Goal: Learn about a topic

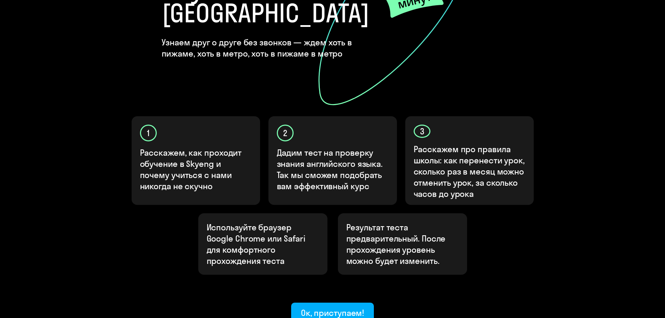
scroll to position [140, 0]
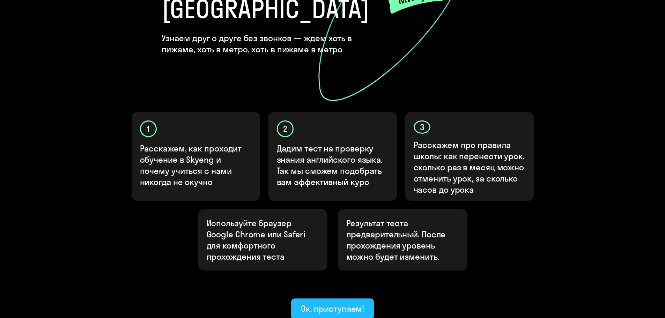
click at [338, 303] on div "Ок, приступаем!" at bounding box center [333, 308] width 64 height 11
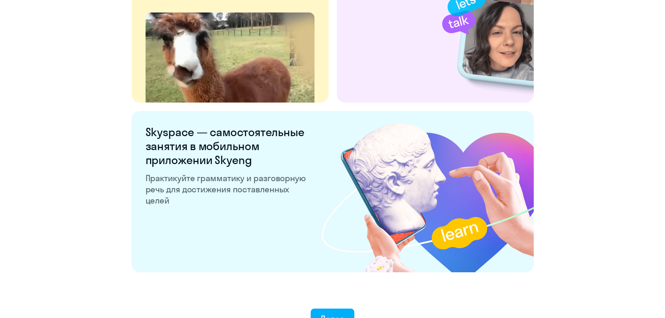
scroll to position [1273, 0]
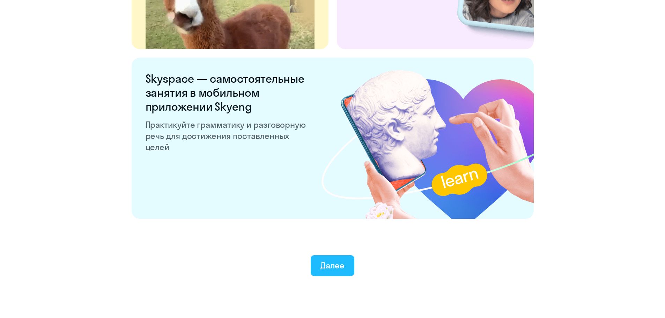
click at [339, 267] on div "Далее" at bounding box center [333, 265] width 24 height 11
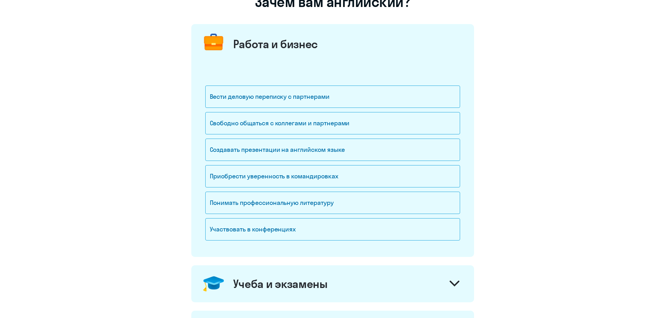
scroll to position [70, 0]
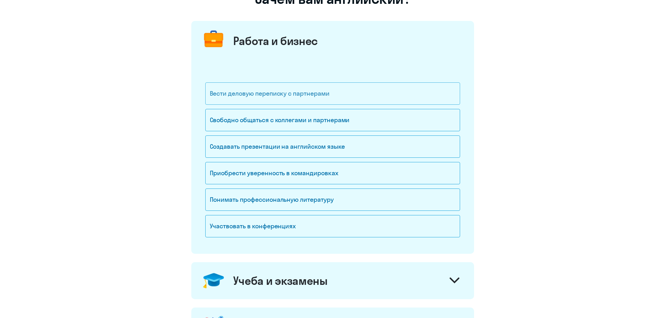
click at [273, 95] on div "Вести деловую переписку с партнерами" at bounding box center [332, 93] width 255 height 22
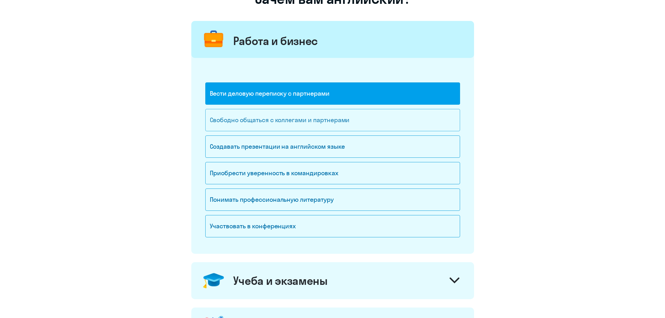
click at [265, 117] on div "Свободно общаться с коллегами и партнерами" at bounding box center [332, 120] width 255 height 22
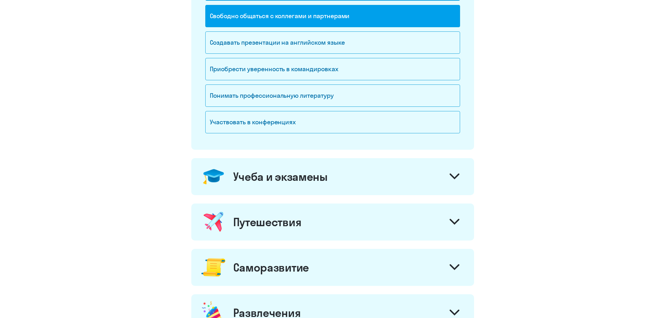
scroll to position [175, 0]
click at [452, 217] on div at bounding box center [454, 222] width 17 height 17
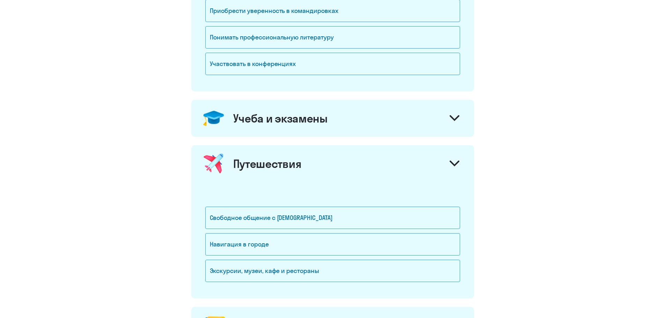
scroll to position [244, 0]
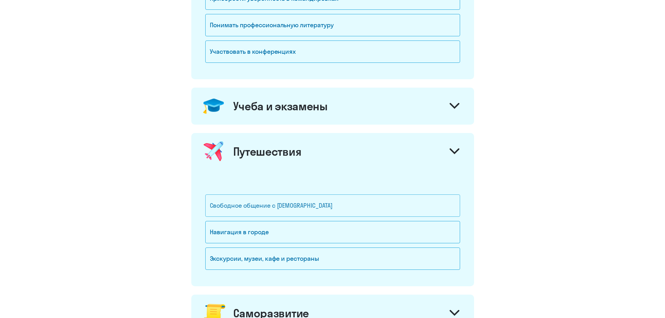
click at [295, 204] on div "Свободное общение с [DEMOGRAPHIC_DATA]" at bounding box center [332, 206] width 255 height 22
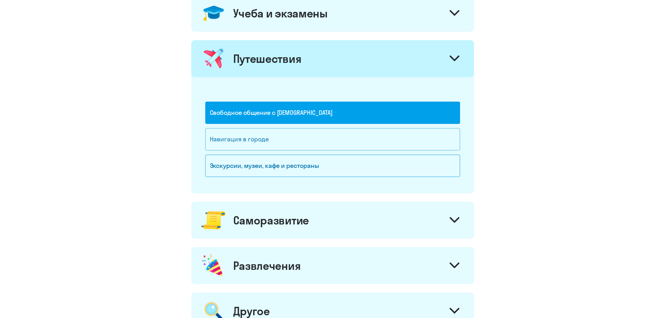
scroll to position [384, 0]
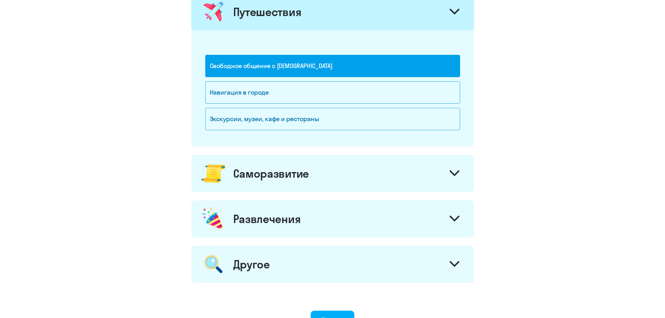
click at [336, 181] on div "Саморазвитие" at bounding box center [332, 173] width 283 height 37
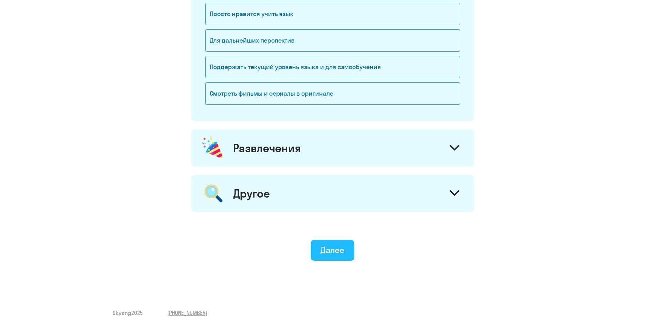
scroll to position [687, 0]
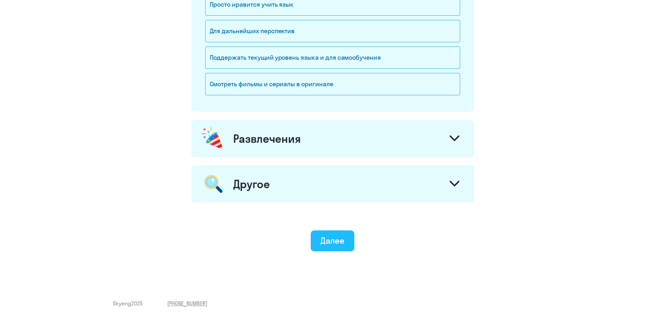
click at [336, 245] on div "Далее" at bounding box center [333, 240] width 24 height 11
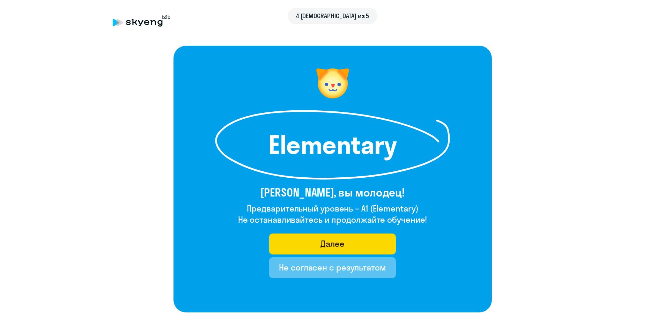
click at [327, 266] on div "Не согласен с результатом" at bounding box center [332, 267] width 107 height 11
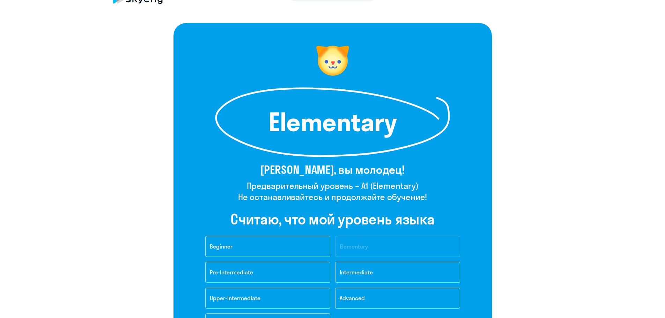
scroll to position [35, 0]
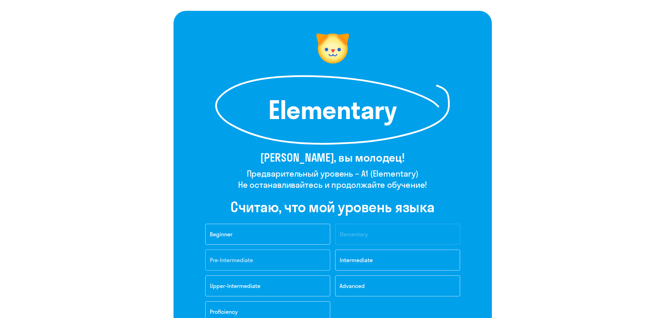
click at [248, 261] on span "Pre-Intermediate" at bounding box center [231, 260] width 43 height 7
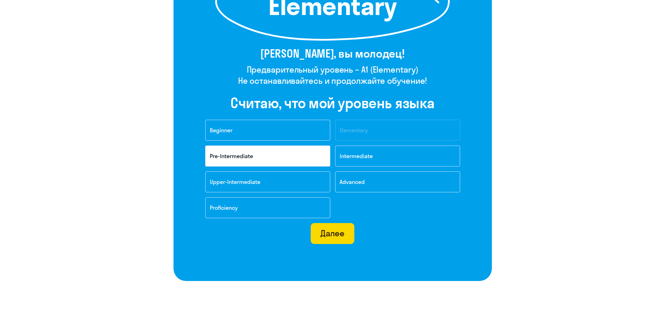
scroll to position [140, 0]
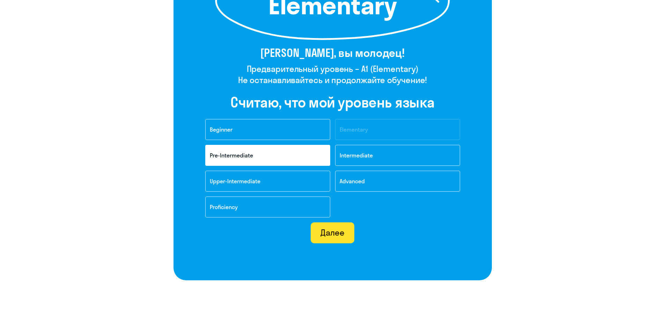
click at [327, 235] on div "Далее" at bounding box center [333, 232] width 24 height 11
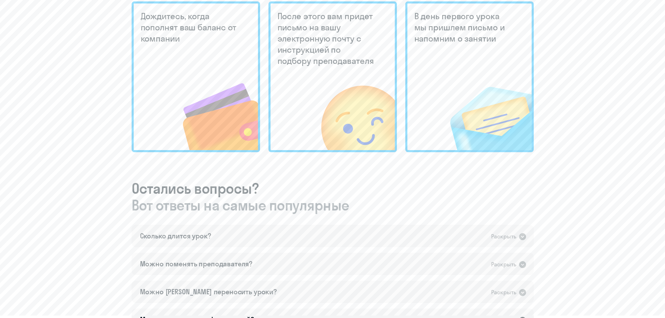
scroll to position [244, 0]
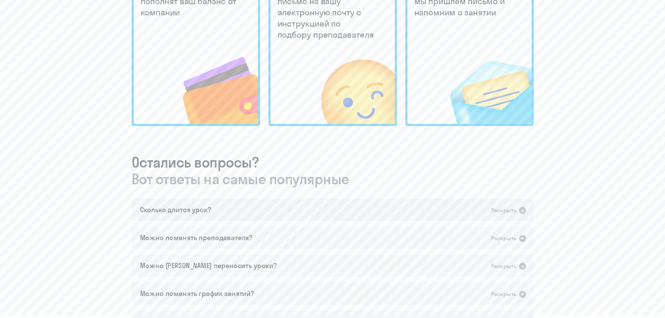
click at [522, 208] on icon at bounding box center [522, 210] width 7 height 7
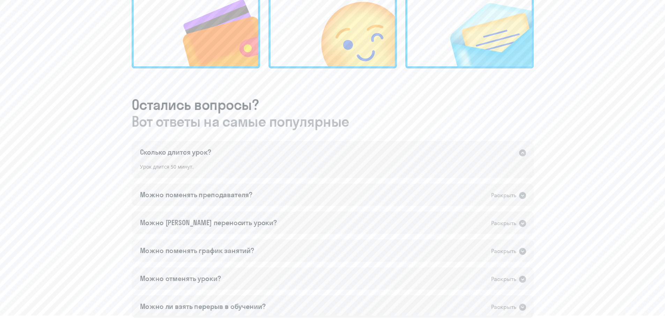
scroll to position [349, 0]
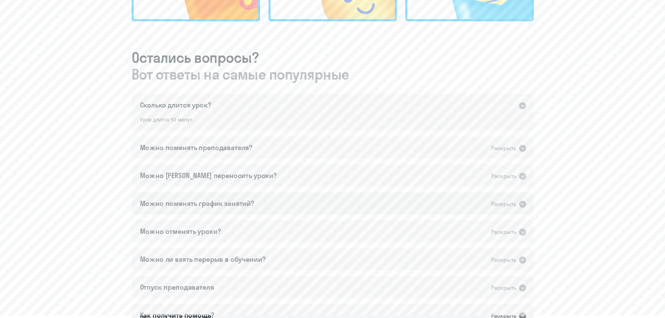
click at [520, 203] on icon at bounding box center [522, 204] width 7 height 7
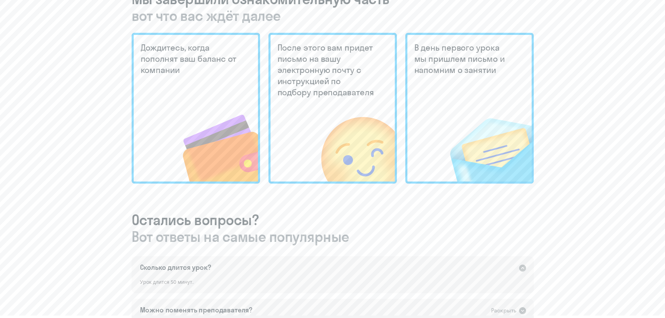
scroll to position [85, 0]
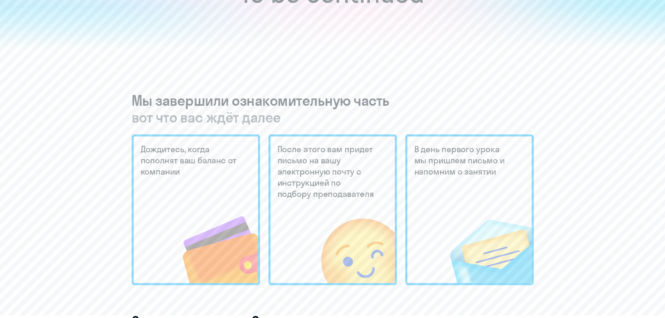
drag, startPoint x: 354, startPoint y: 185, endPoint x: 295, endPoint y: 181, distance: 59.5
click at [354, 184] on h5 "После этого вам придет письмо на вашу электронную почту с инструкцией по подбор…" at bounding box center [327, 172] width 98 height 56
